Goal: Task Accomplishment & Management: Manage account settings

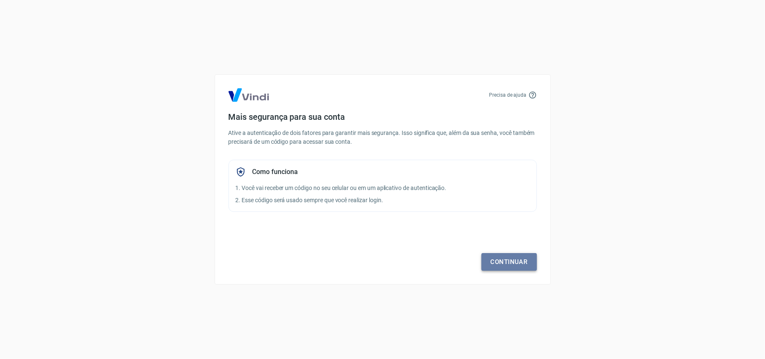
click at [500, 261] on link "Continuar" at bounding box center [509, 262] width 55 height 18
